Goal: Information Seeking & Learning: Learn about a topic

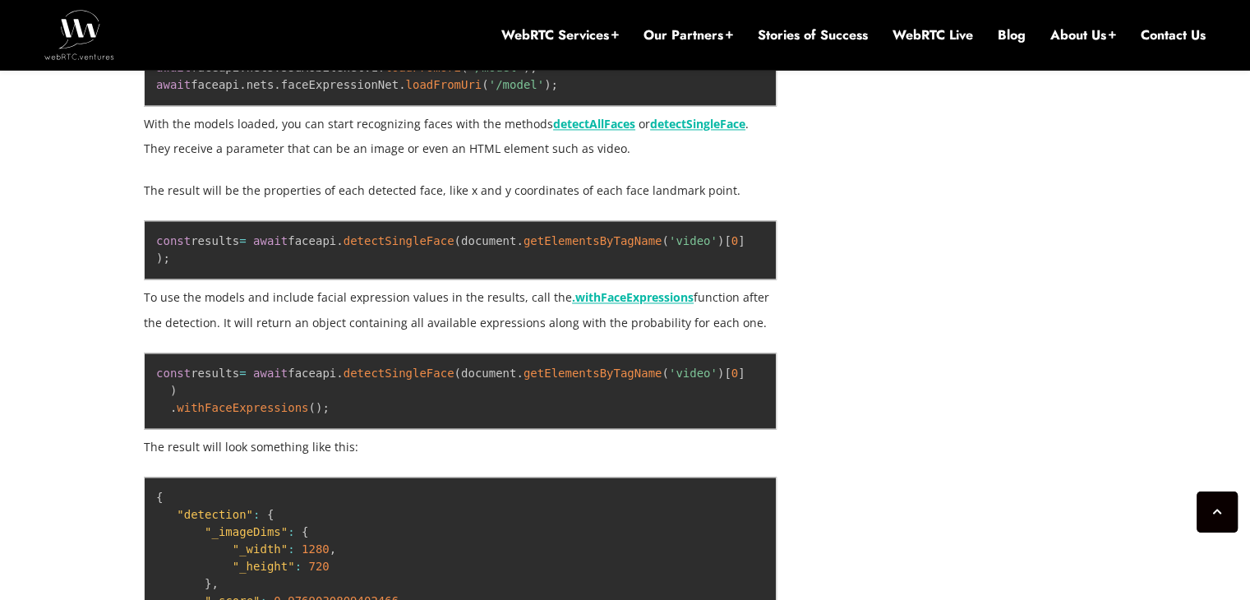
scroll to position [2524, 0]
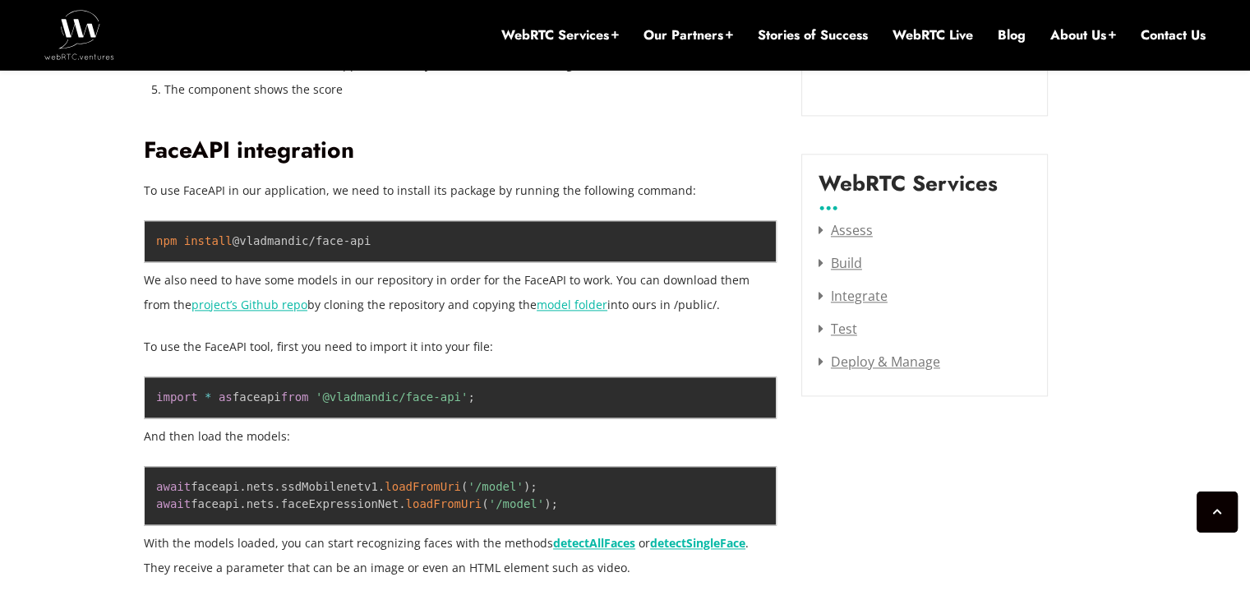
scroll to position [2076, 0]
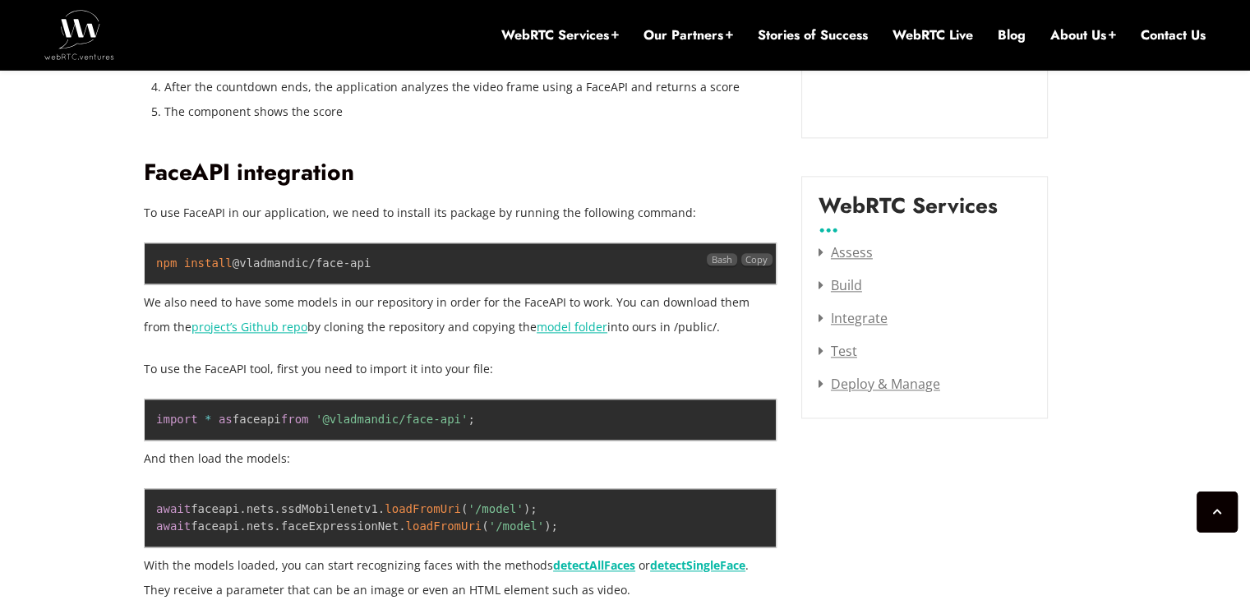
drag, startPoint x: 358, startPoint y: 266, endPoint x: 197, endPoint y: 297, distance: 164.0
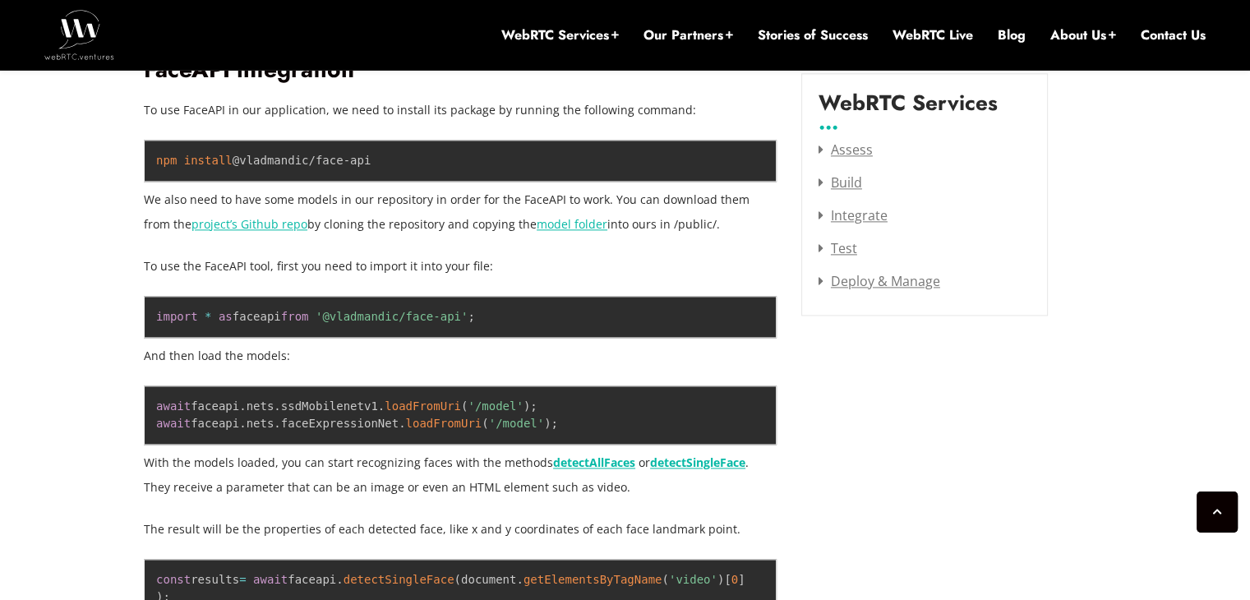
scroll to position [2225, 0]
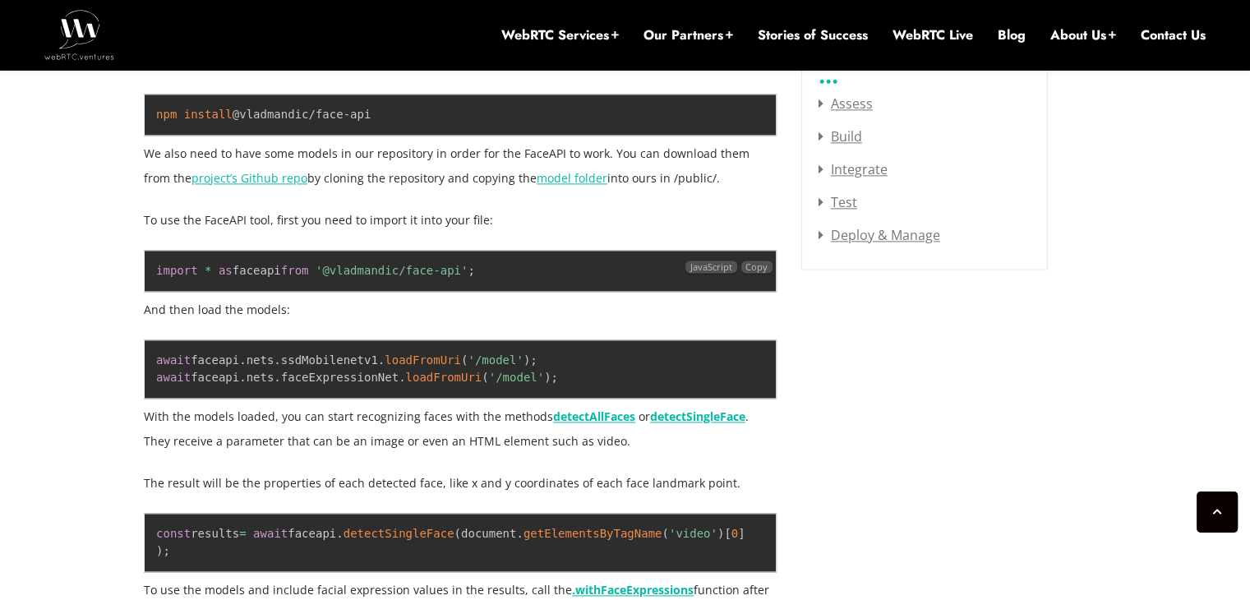
click at [219, 274] on span "as" at bounding box center [226, 270] width 14 height 13
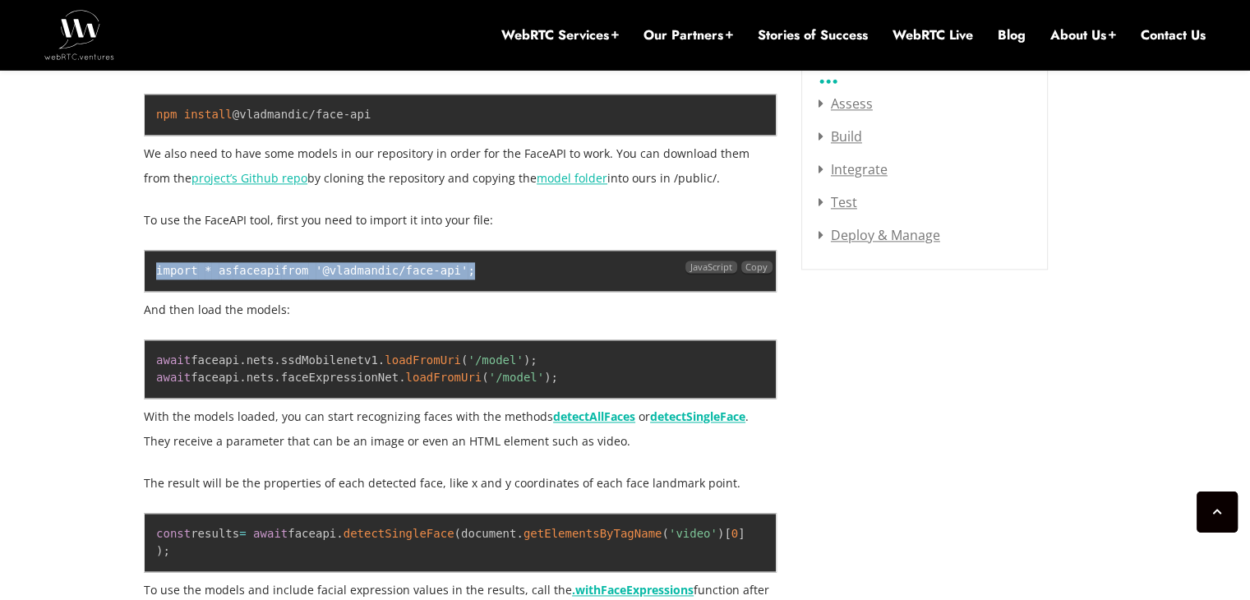
click at [219, 274] on span "as" at bounding box center [226, 270] width 14 height 13
copy code "import * as faceapi from '@vladmandic/face-api' ;"
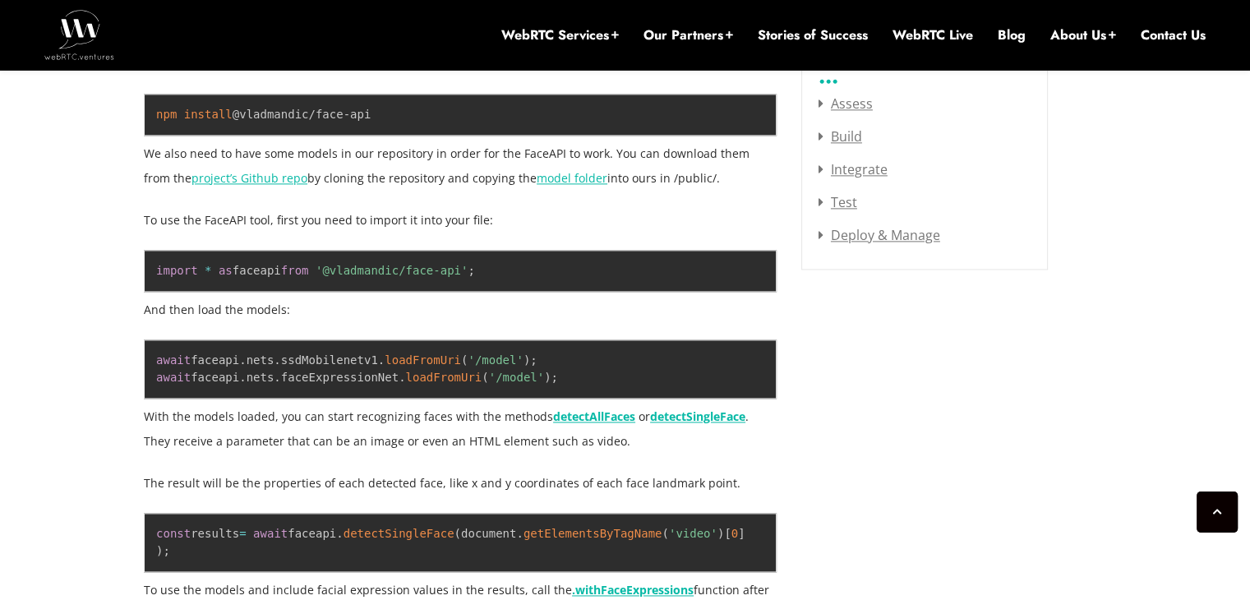
click at [387, 208] on p "To use the FaceAPI tool, first you need to import it into your file:" at bounding box center [460, 220] width 633 height 25
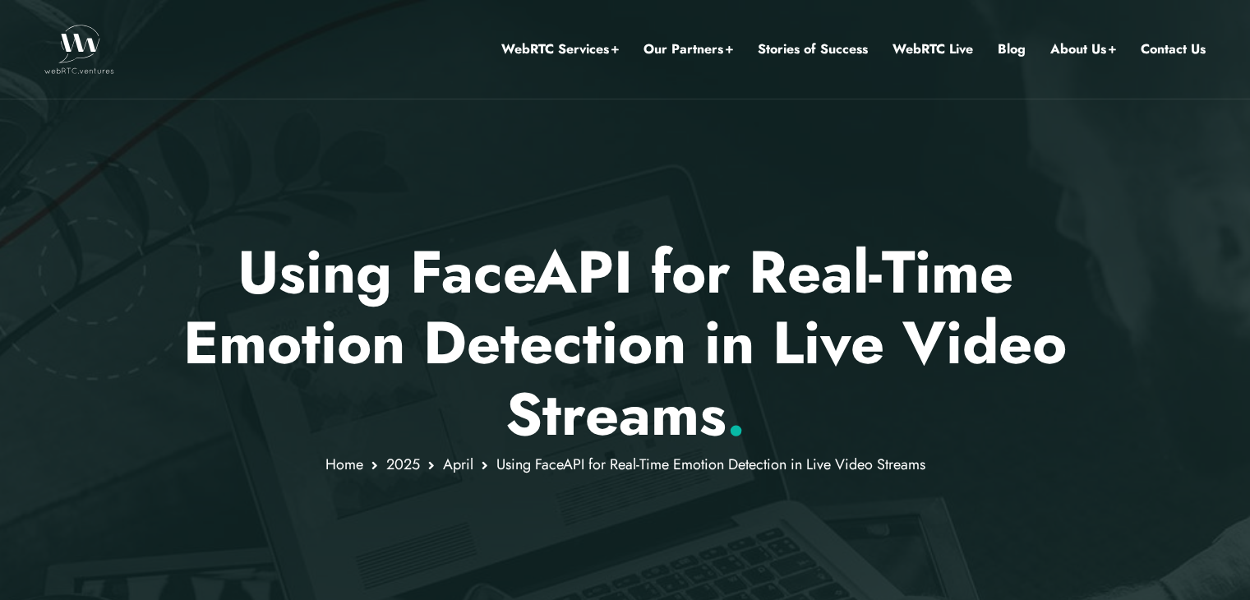
scroll to position [82, 0]
